Goal: Transaction & Acquisition: Purchase product/service

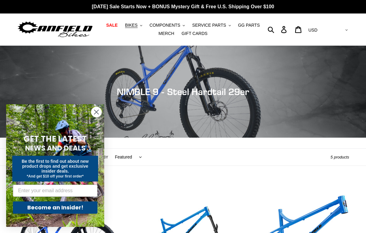
click at [99, 112] on circle "Close dialog" at bounding box center [96, 112] width 10 height 10
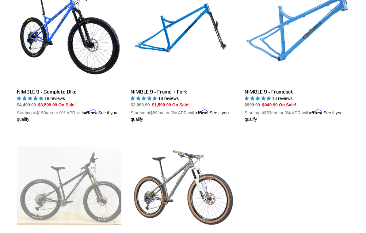
scroll to position [203, 0]
click at [289, 57] on link "NIMBLE 9 - Frameset" at bounding box center [296, 51] width 104 height 143
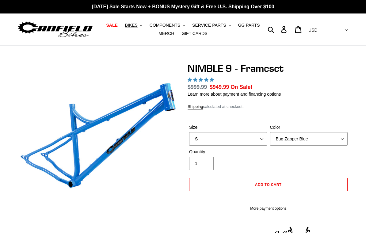
select select "highest-rating"
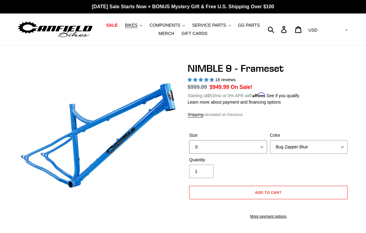
click at [262, 146] on select "S M L XL" at bounding box center [228, 146] width 78 height 13
select select "M"
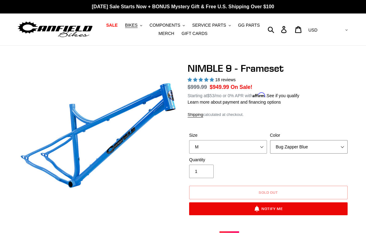
click at [329, 153] on select "Bug Zapper Blue Purple Haze -Sold Out Galaxy Black" at bounding box center [309, 146] width 78 height 13
select select "Galaxy Black"
